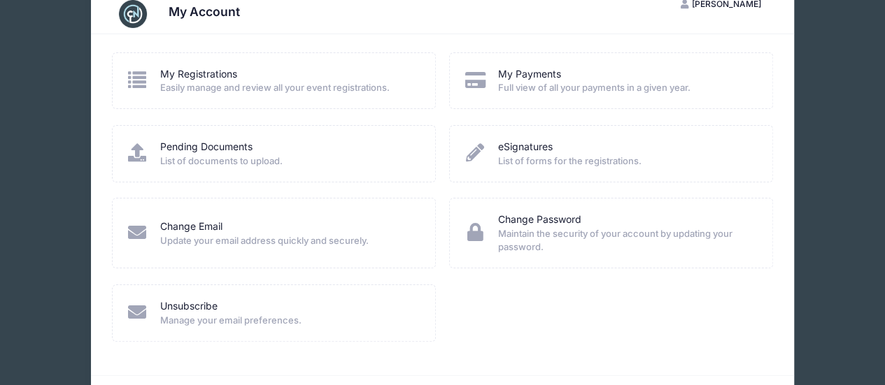
scroll to position [32, 0]
click at [237, 71] on div "My Registrations" at bounding box center [288, 75] width 257 height 15
click at [173, 69] on link "My Registrations" at bounding box center [198, 75] width 77 height 15
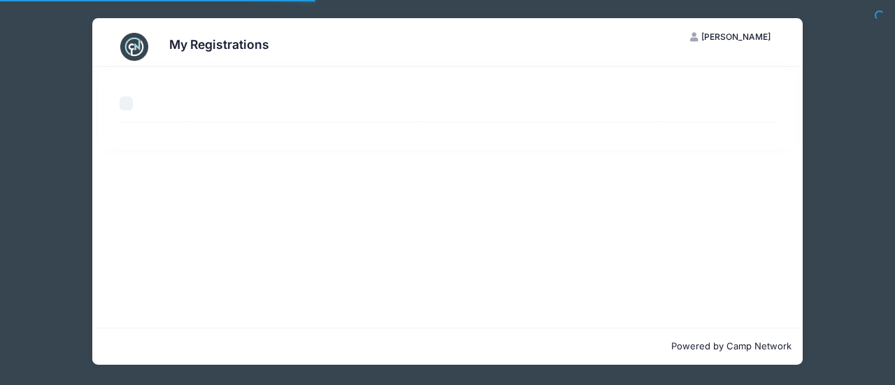
select select "50"
